Goal: Information Seeking & Learning: Learn about a topic

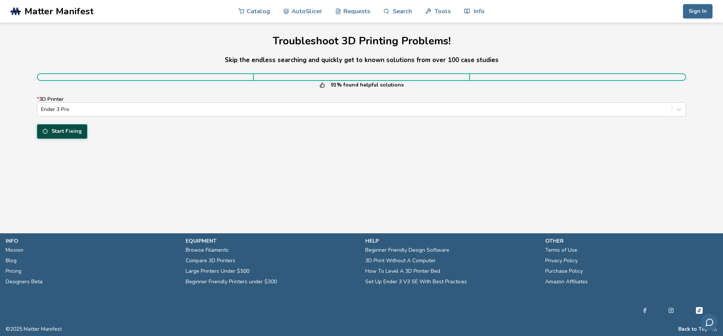
click at [69, 127] on button "Start Fixing" at bounding box center [62, 131] width 50 height 14
click at [212, 14] on nav "Catalog AutoSlicer Requests Search Tools Info Catalog AutoSlicer Requests Searc…" at bounding box center [361, 11] width 341 height 23
click at [197, 44] on h1 "Troubleshoot 3D Printing Problems!" at bounding box center [361, 41] width 649 height 12
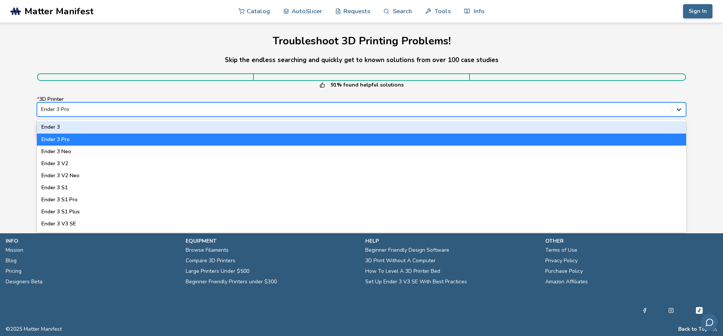
click at [679, 110] on icon at bounding box center [679, 110] width 5 height 3
click at [277, 108] on div at bounding box center [354, 110] width 627 height 8
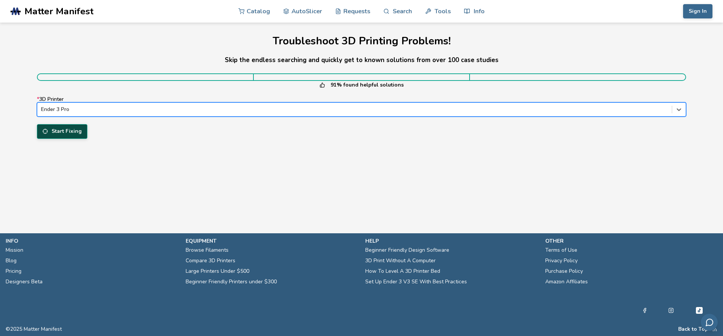
click at [76, 129] on button "Start Fixing" at bounding box center [62, 131] width 50 height 14
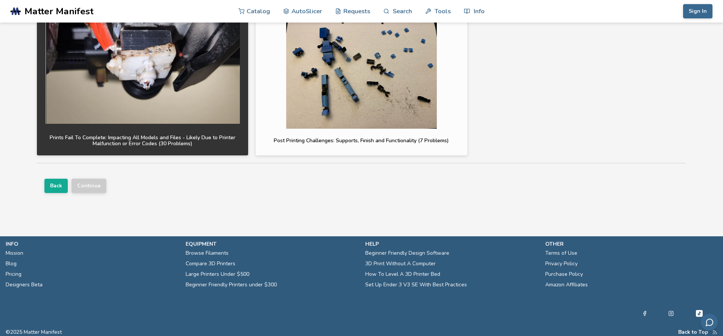
scroll to position [273, 0]
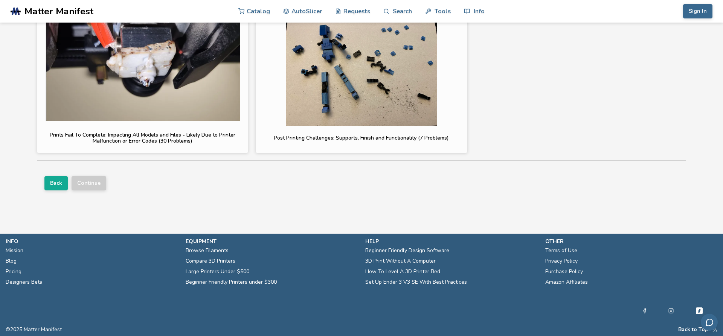
click at [399, 248] on link "Beginner Friendly Design Software" at bounding box center [407, 251] width 84 height 11
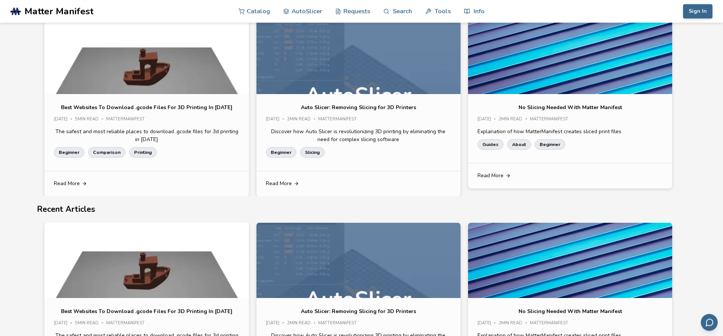
scroll to position [3560, 0]
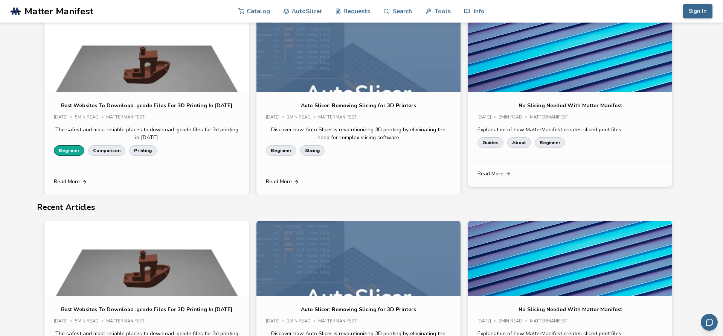
click at [73, 149] on link "Beginner" at bounding box center [69, 150] width 31 height 11
